Goal: Task Accomplishment & Management: Complete application form

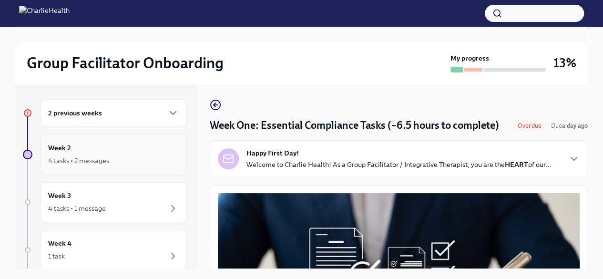
click at [66, 163] on div "4 tasks • 2 messages" at bounding box center [78, 161] width 61 height 10
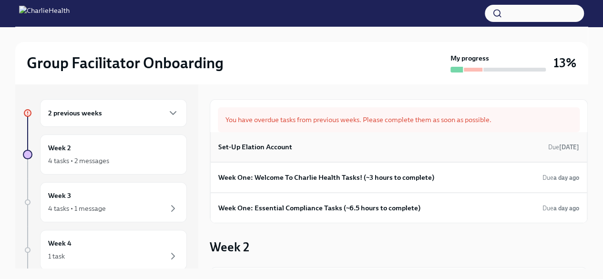
click at [267, 145] on h6 "Set-Up Elation Account" at bounding box center [255, 146] width 74 height 10
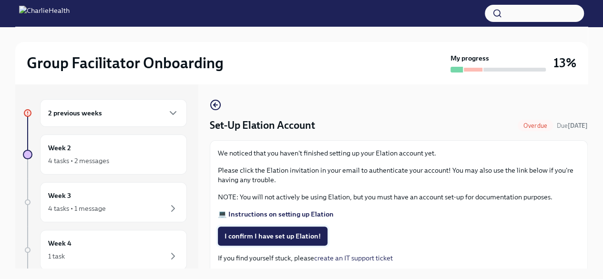
click at [280, 234] on span "I confirm I have set up Elation!" at bounding box center [272, 236] width 96 height 10
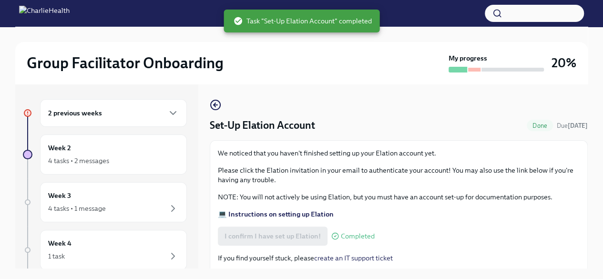
click at [249, 213] on strong "💻 Instructions on setting up Elation" at bounding box center [276, 214] width 116 height 9
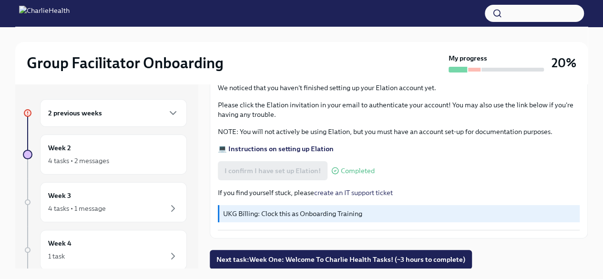
scroll to position [16, 0]
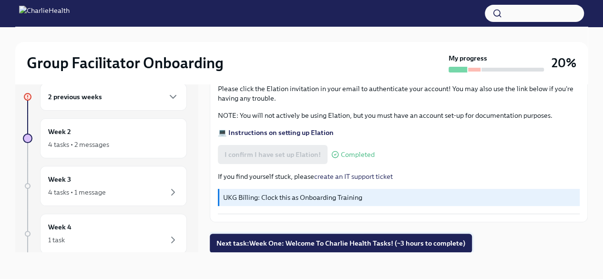
click at [309, 247] on span "Next task : Week One: Welcome To Charlie Health Tasks! (~3 hours to complete)" at bounding box center [340, 243] width 249 height 10
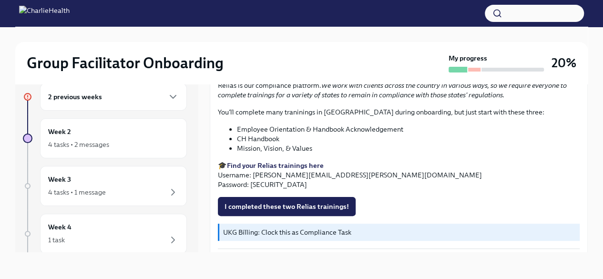
scroll to position [1101, 0]
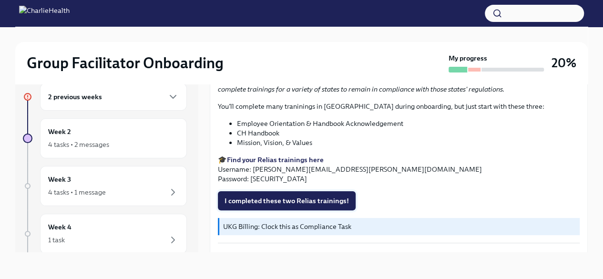
click at [264, 196] on span "I completed these two Relias trainings!" at bounding box center [286, 201] width 124 height 10
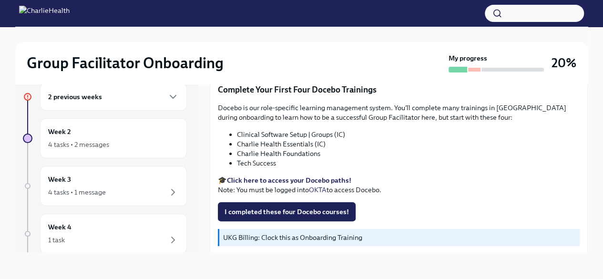
scroll to position [1294, 0]
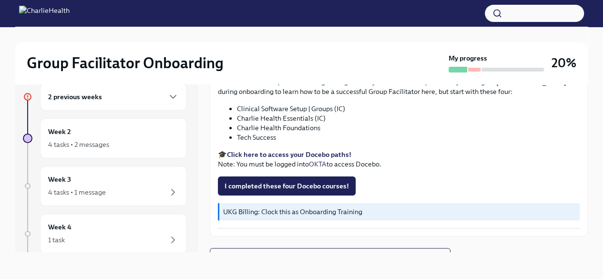
click at [308, 150] on strong "Click here to access your Docebo paths!" at bounding box center [289, 154] width 124 height 9
